Goal: Use online tool/utility

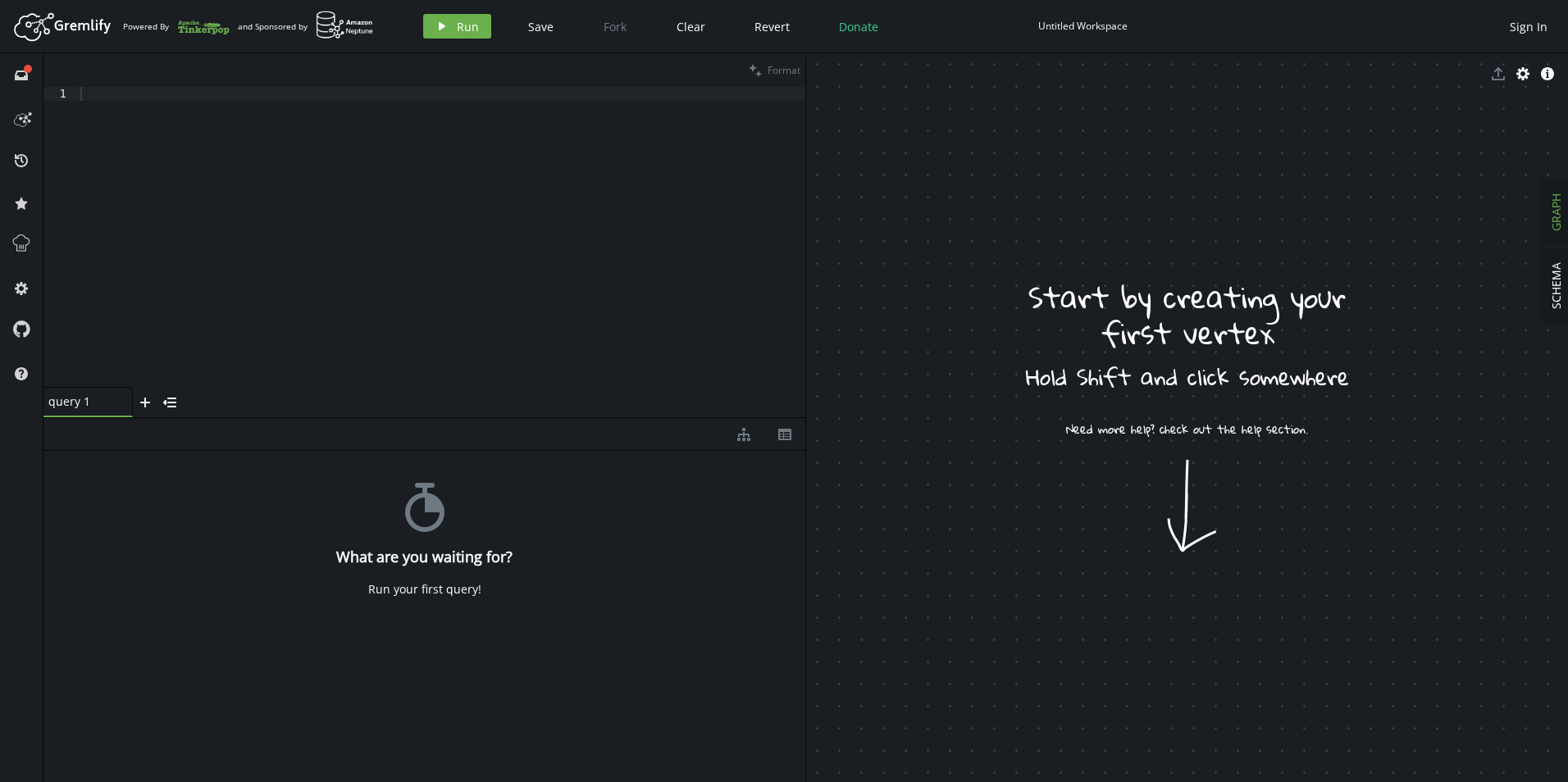
click at [345, 349] on div at bounding box center [442, 250] width 728 height 328
drag, startPoint x: 1146, startPoint y: 472, endPoint x: 1147, endPoint y: 516, distance: 44.0
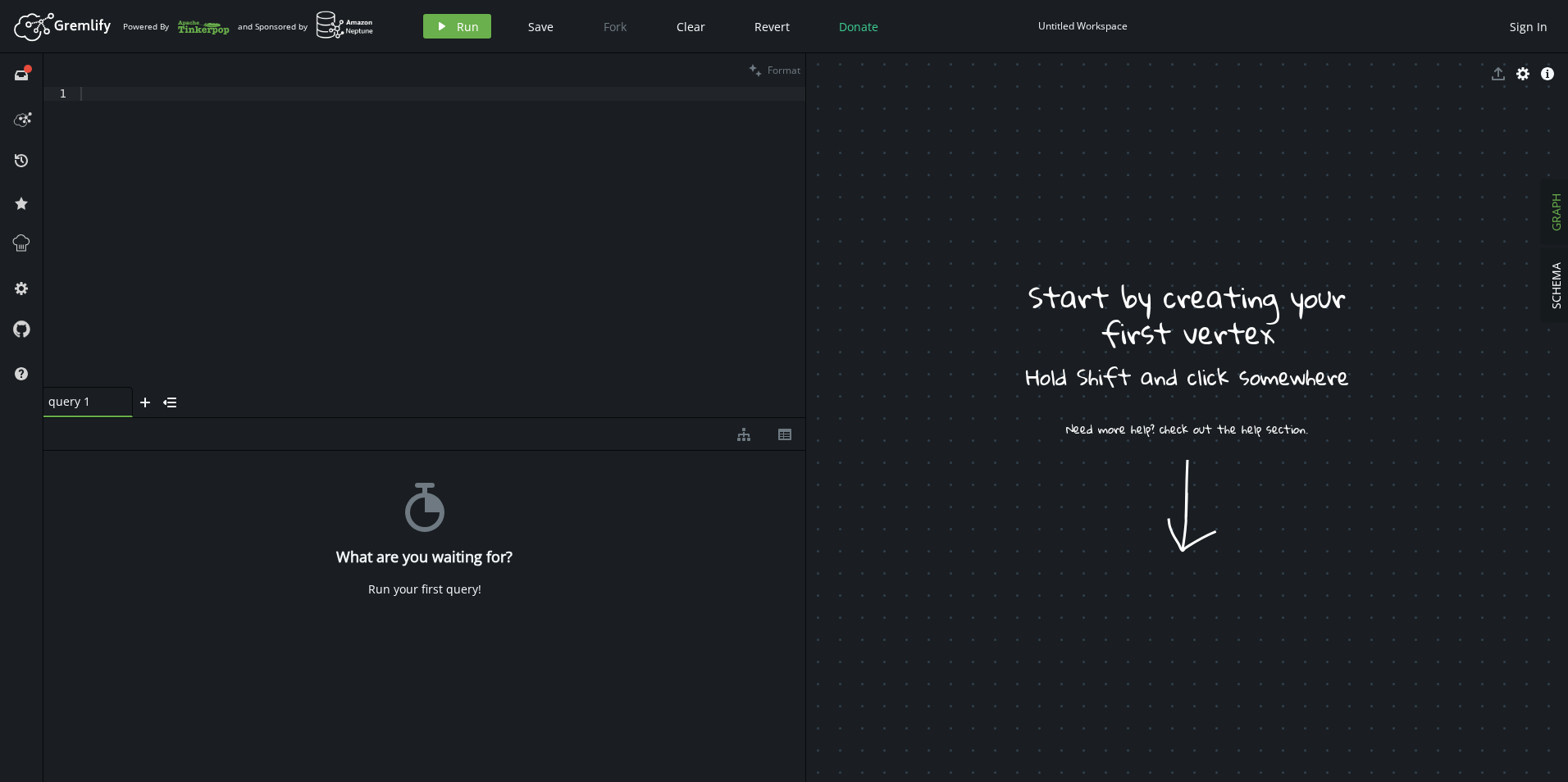
click at [1222, 596] on div "Copy" at bounding box center [1255, 589] width 90 height 17
click at [1012, 558] on body "Artboard Created with Sketch. Powered By and Sponsored by play Run Save Fork Cl…" at bounding box center [784, 391] width 1568 height 782
click at [541, 597] on div "stopwatch What are you waiting for? Run your first query!" at bounding box center [424, 613] width 761 height 323
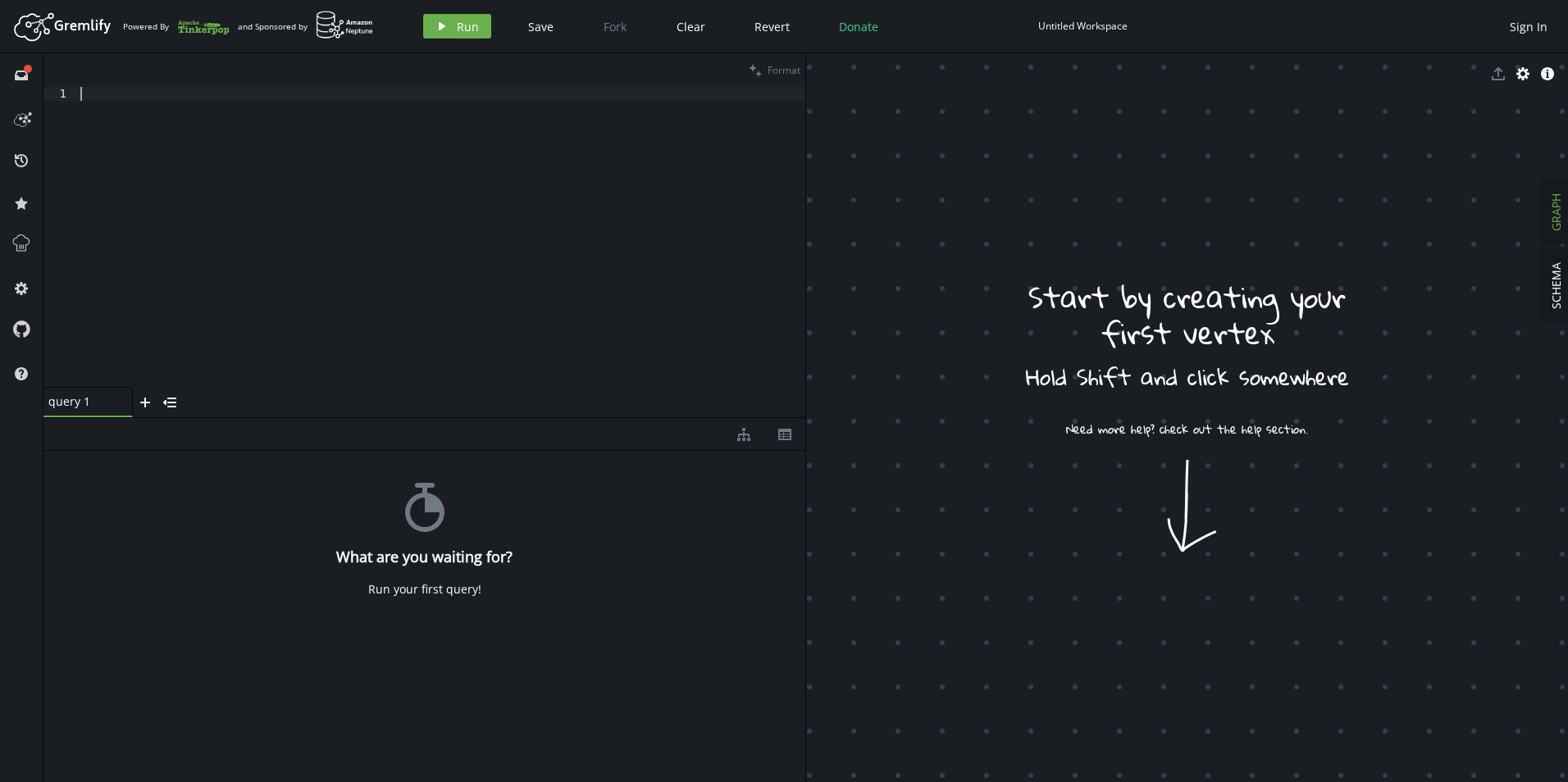
click at [302, 186] on div at bounding box center [442, 250] width 728 height 328
click at [443, 29] on icon "play" at bounding box center [442, 26] width 13 height 13
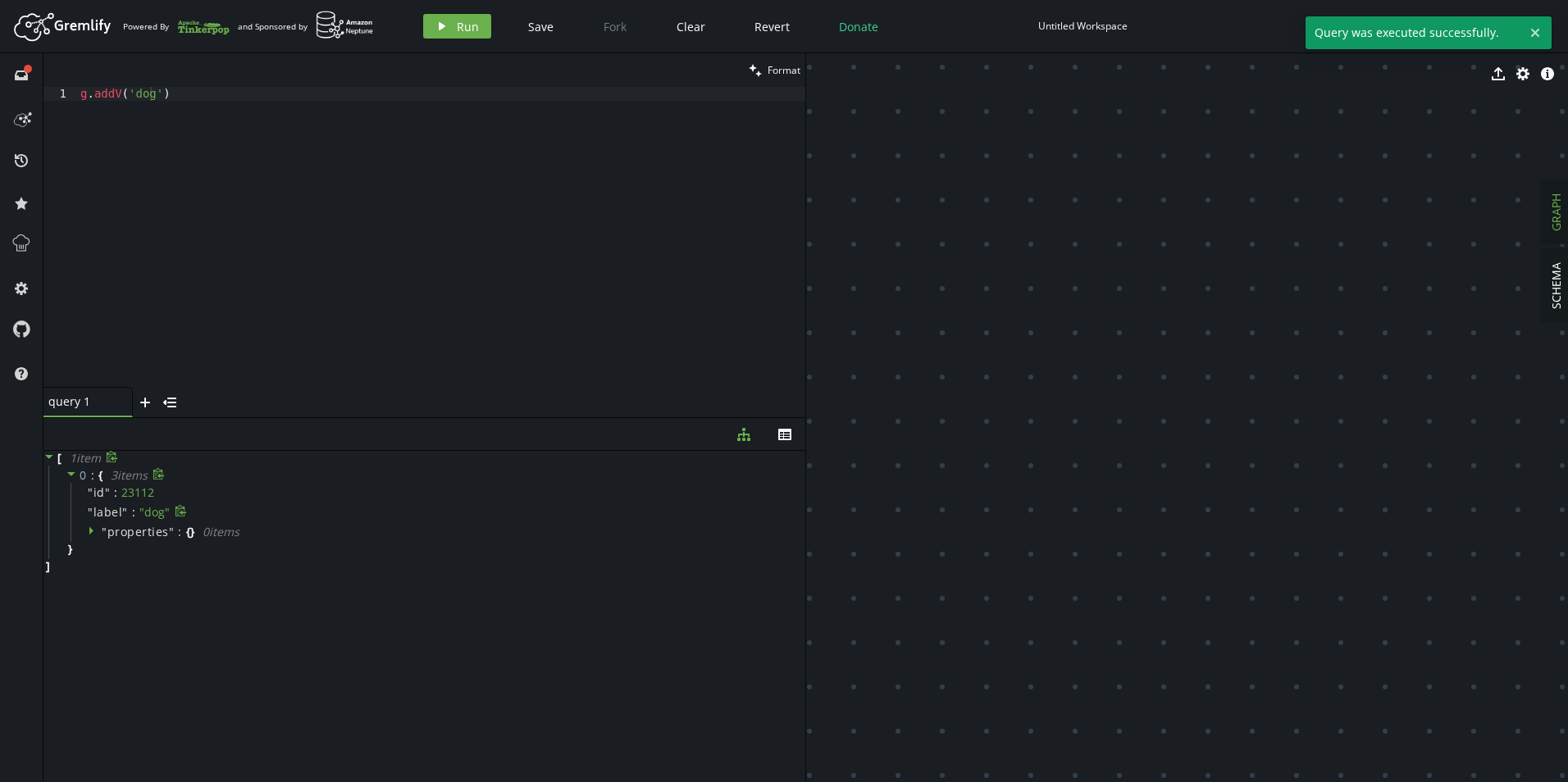
click at [146, 511] on span "" dog "" at bounding box center [154, 512] width 30 height 16
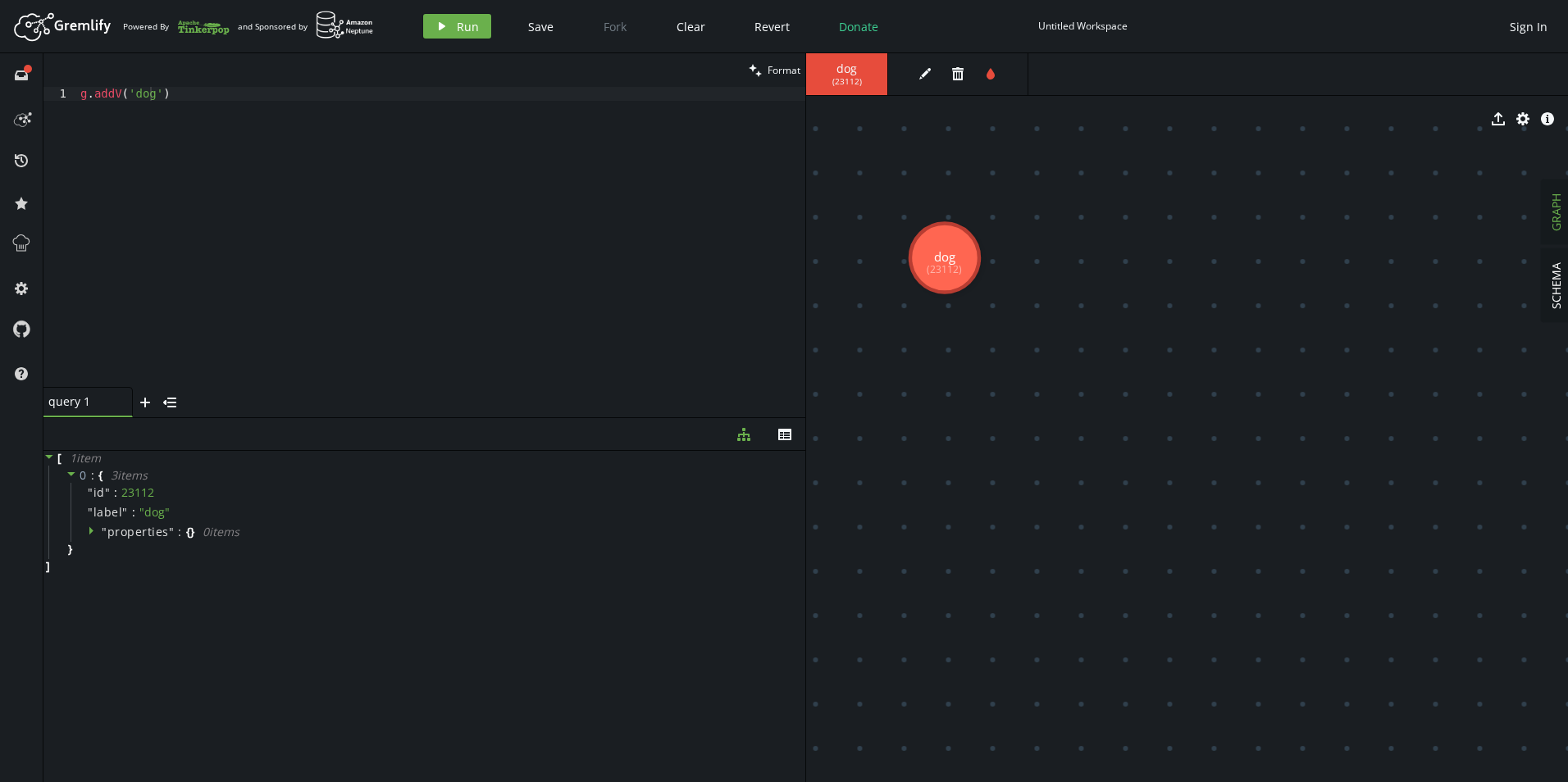
click at [182, 109] on div "g . addV ( 'dog' )" at bounding box center [442, 250] width 728 height 328
click at [456, 23] on span "Run" at bounding box center [467, 27] width 22 height 16
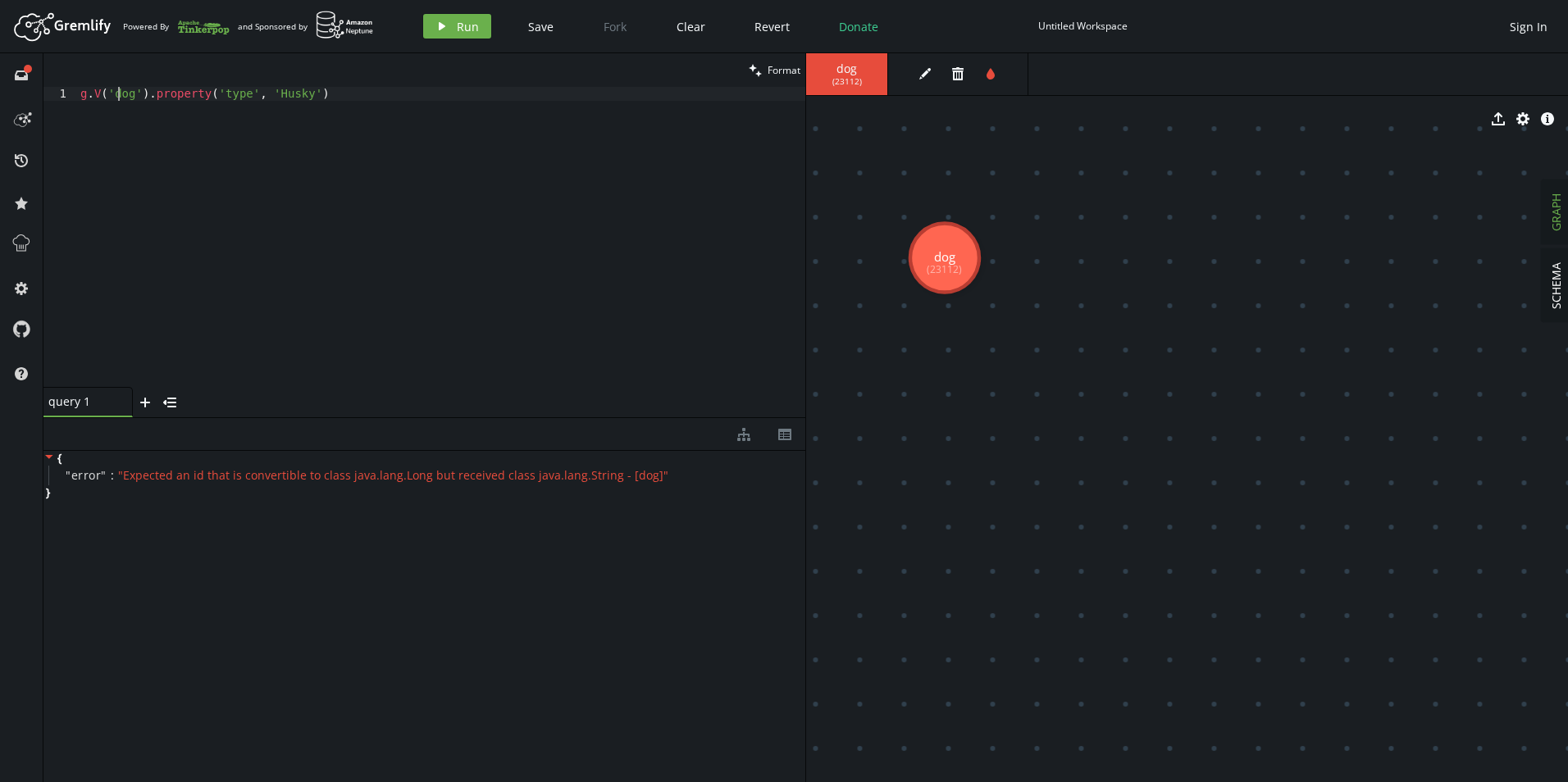
click at [116, 91] on div "g . V ( 'dog' ) . property ( 'type' , 'Husky' )" at bounding box center [442, 250] width 728 height 328
click at [141, 92] on div "g . V ( 'dog' ) . property ( 'type' , 'Husky' )" at bounding box center [442, 250] width 728 height 328
drag, startPoint x: 146, startPoint y: 93, endPoint x: 367, endPoint y: 98, distance: 221.1
click at [363, 98] on div "g . V ( 'dog' ) . property ( 'type' , 'Husky' )" at bounding box center [442, 250] width 728 height 328
type textarea "g.V('dog')"
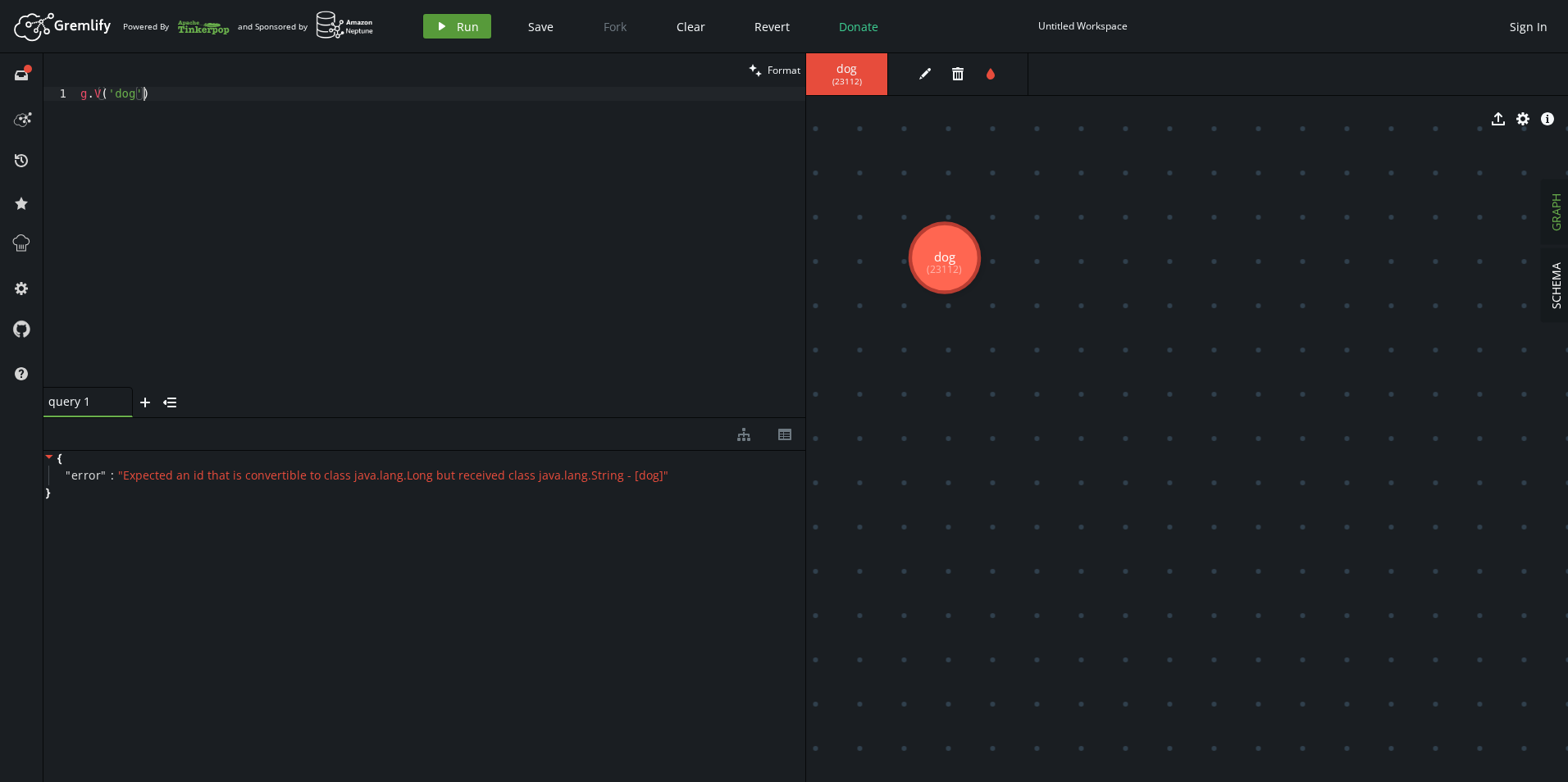
click at [460, 22] on span "Run" at bounding box center [467, 27] width 22 height 16
click at [238, 108] on div "g . V ( 'dog' )" at bounding box center [442, 250] width 728 height 328
